Goal: Task Accomplishment & Management: Manage account settings

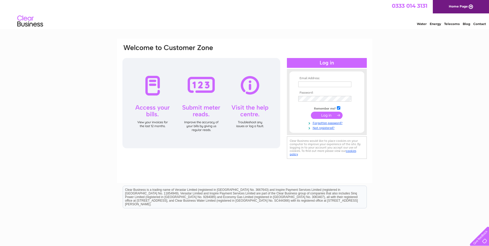
type input "accounts@houseofgodshotel.com"
click at [326, 112] on input "submit" at bounding box center [327, 115] width 32 height 7
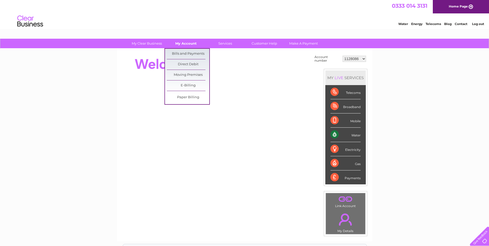
click at [190, 43] on link "My Account" at bounding box center [186, 44] width 43 height 10
click at [186, 50] on link "Bills and Payments" at bounding box center [188, 54] width 43 height 10
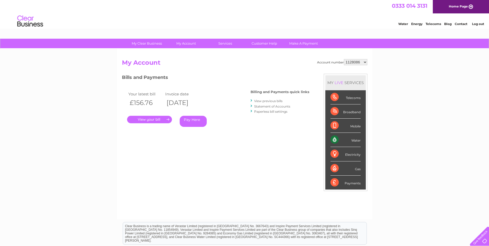
click at [162, 118] on link "." at bounding box center [149, 119] width 45 height 7
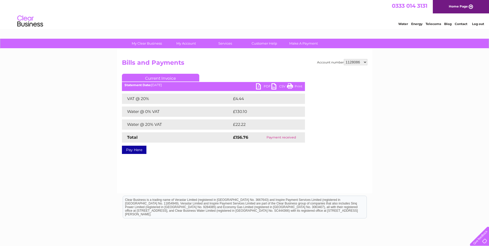
click at [267, 84] on link "PDF" at bounding box center [263, 86] width 15 height 7
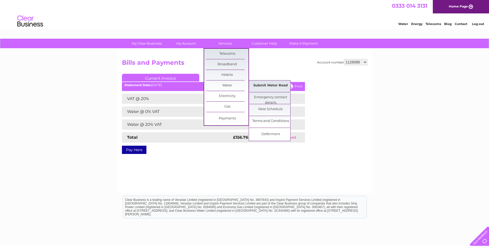
click at [259, 88] on link "Submit Meter Read" at bounding box center [270, 85] width 43 height 10
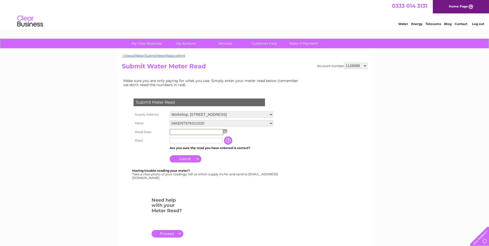
click at [210, 131] on input "text" at bounding box center [197, 132] width 54 height 6
click at [226, 132] on img at bounding box center [225, 131] width 4 height 4
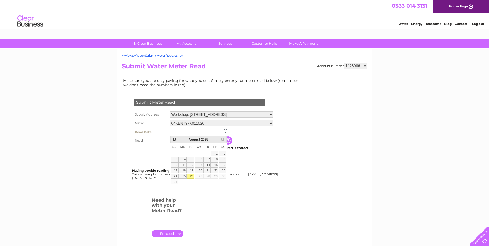
click at [191, 177] on link "26" at bounding box center [190, 176] width 7 height 5
type input "2025/08/26"
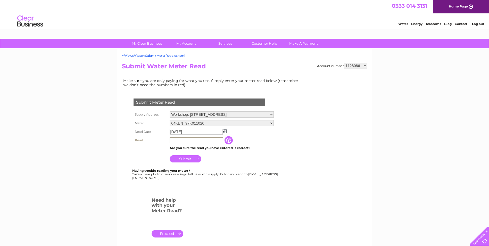
click at [193, 141] on input "text" at bounding box center [197, 140] width 54 height 6
type input "1882"
click at [188, 158] on input "Submit" at bounding box center [186, 158] width 32 height 7
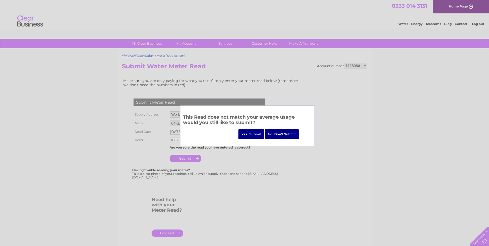
click at [256, 133] on input "Yes, Submit" at bounding box center [251, 134] width 26 height 10
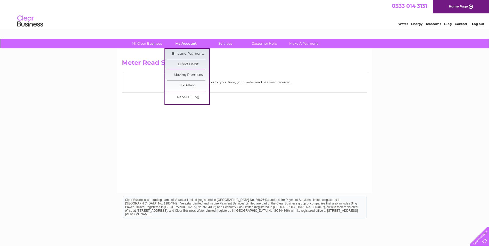
click at [179, 41] on link "My Account" at bounding box center [186, 44] width 43 height 10
click at [178, 53] on link "Bills and Payments" at bounding box center [188, 54] width 43 height 10
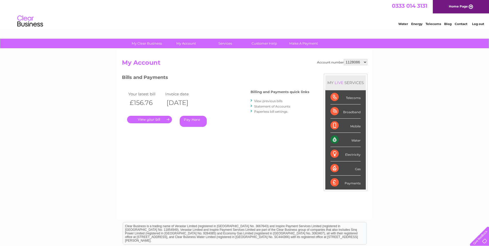
click at [362, 62] on select "1128086 30294004" at bounding box center [355, 62] width 23 height 6
select select "30294004"
click at [344, 59] on select "1128086 30294004" at bounding box center [355, 62] width 23 height 6
click at [155, 118] on link "." at bounding box center [149, 119] width 45 height 7
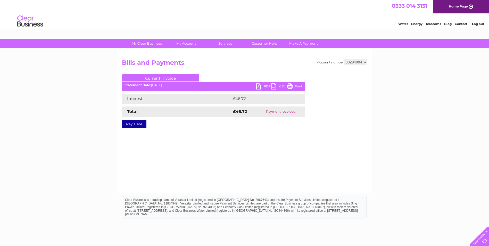
click at [264, 84] on link "PDF" at bounding box center [263, 86] width 15 height 7
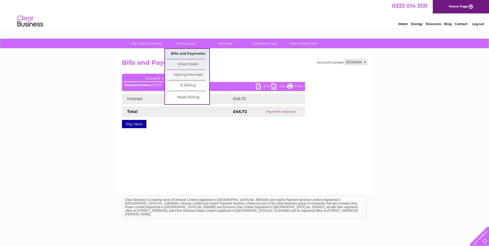
click at [182, 53] on link "Bills and Payments" at bounding box center [188, 54] width 43 height 10
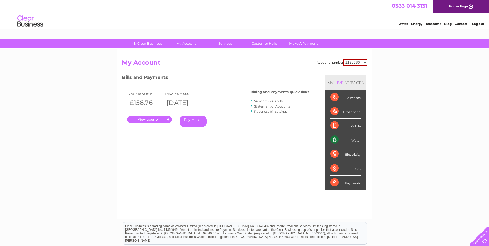
click at [261, 100] on link "View previous bills" at bounding box center [268, 101] width 28 height 4
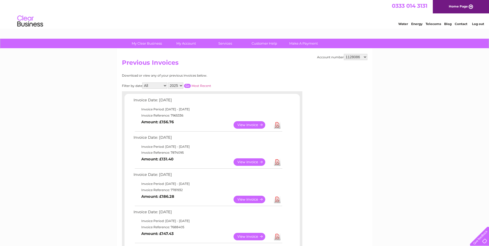
click at [366, 57] on select "1128086 30294004" at bounding box center [355, 57] width 23 height 6
select select "30294004"
click at [344, 54] on select "1128086 30294004" at bounding box center [355, 57] width 23 height 6
click at [478, 23] on link "Log out" at bounding box center [478, 24] width 12 height 4
